Goal: Task Accomplishment & Management: Manage account settings

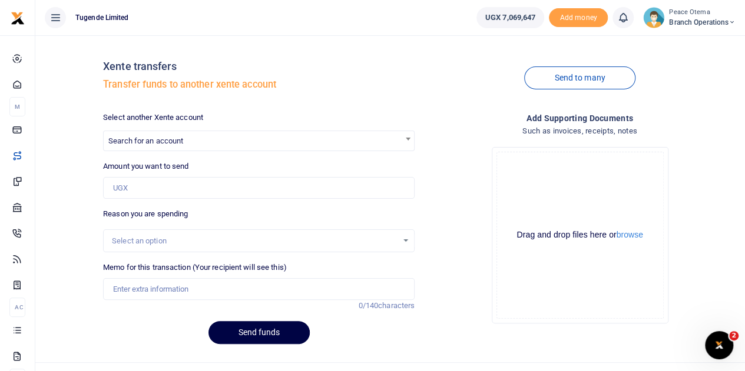
click at [731, 21] on icon at bounding box center [731, 22] width 7 height 8
click at [688, 44] on link "Switch accounts" at bounding box center [689, 43] width 93 height 16
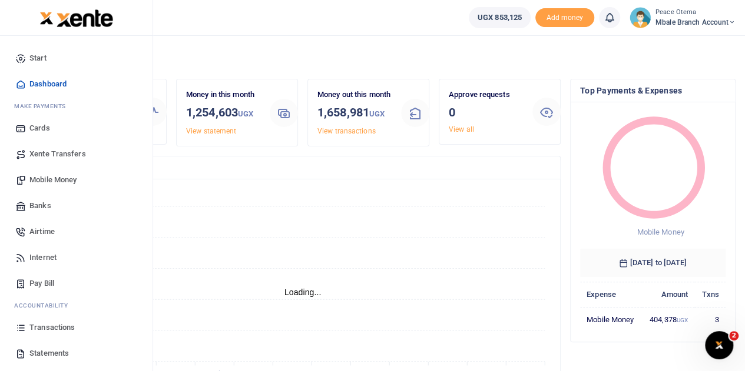
scroll to position [9, 9]
click at [44, 327] on span "Transactions" at bounding box center [51, 328] width 45 height 12
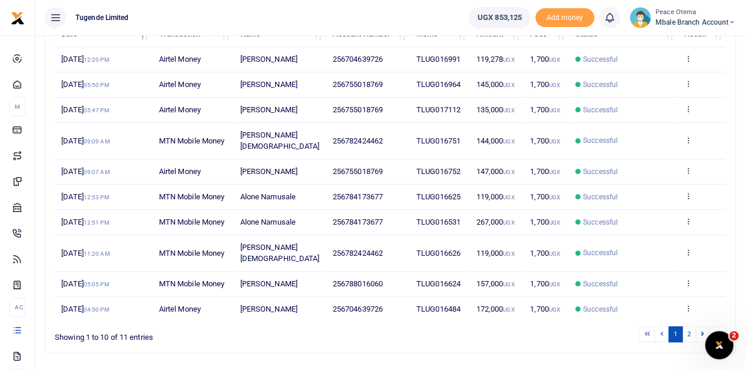
scroll to position [162, 0]
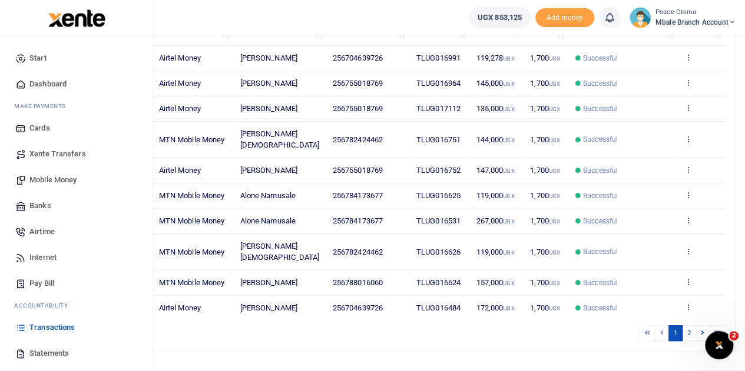
click at [44, 353] on span "Statements" at bounding box center [48, 354] width 39 height 12
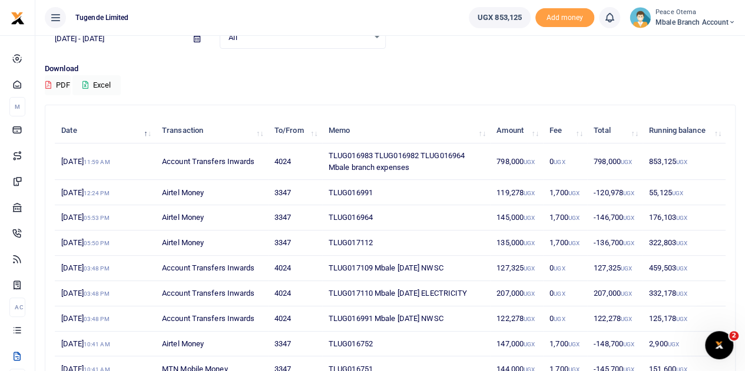
scroll to position [75, 0]
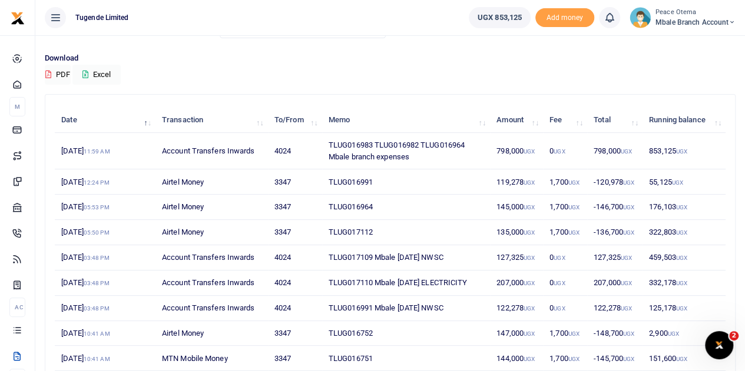
click at [52, 17] on icon at bounding box center [55, 17] width 12 height 13
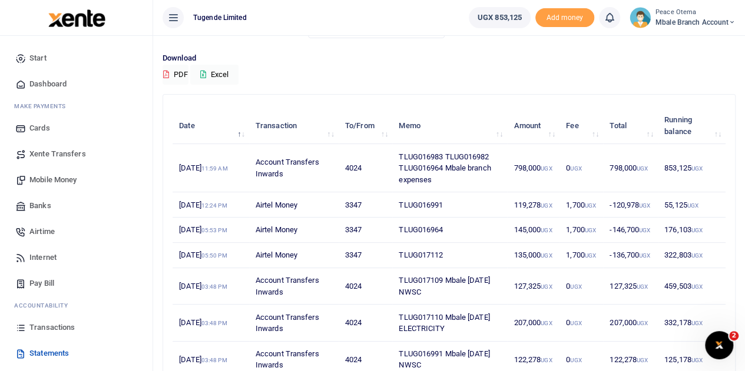
click at [362, 55] on p "Download" at bounding box center [448, 58] width 573 height 12
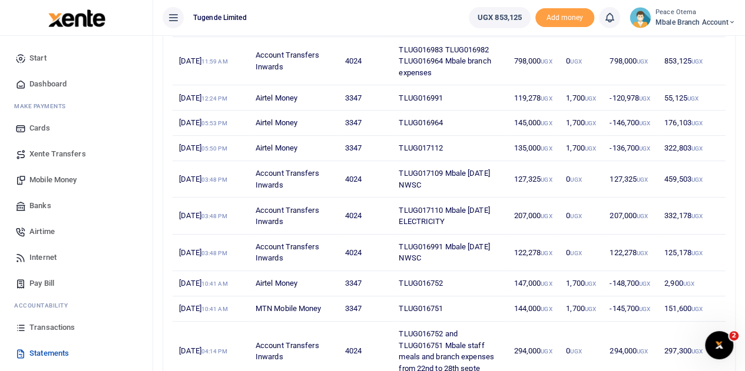
scroll to position [185, 0]
